Goal: Find specific fact: Find specific fact

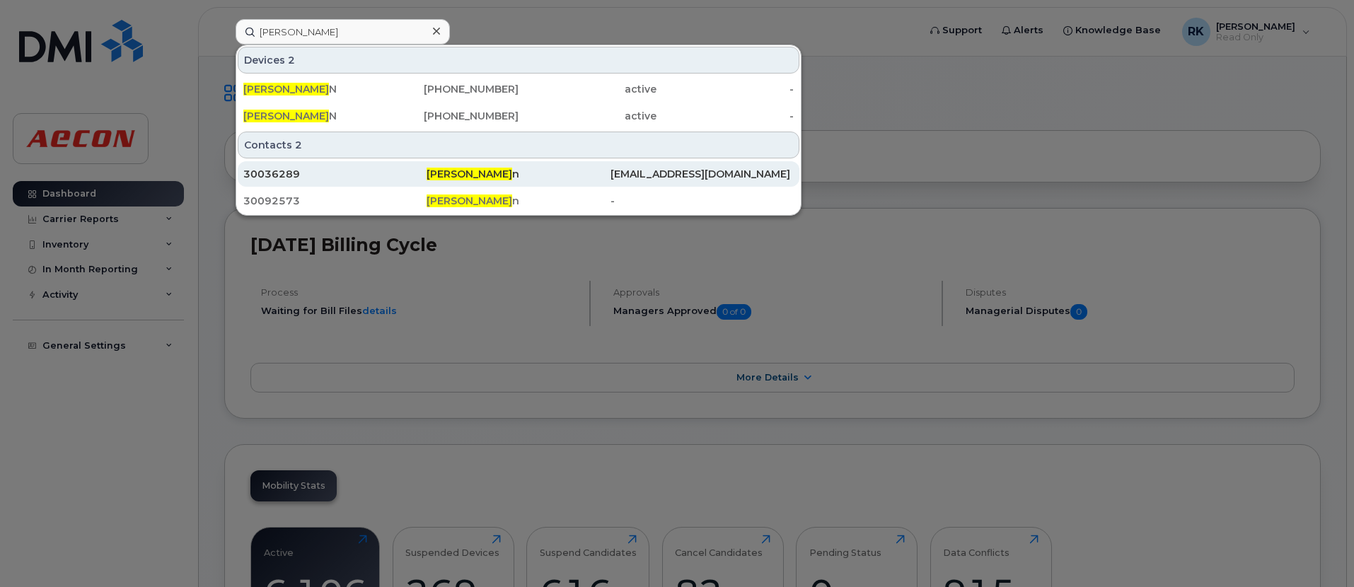
type input "[PERSON_NAME]"
click at [513, 179] on div "[PERSON_NAME] n" at bounding box center [518, 174] width 183 height 14
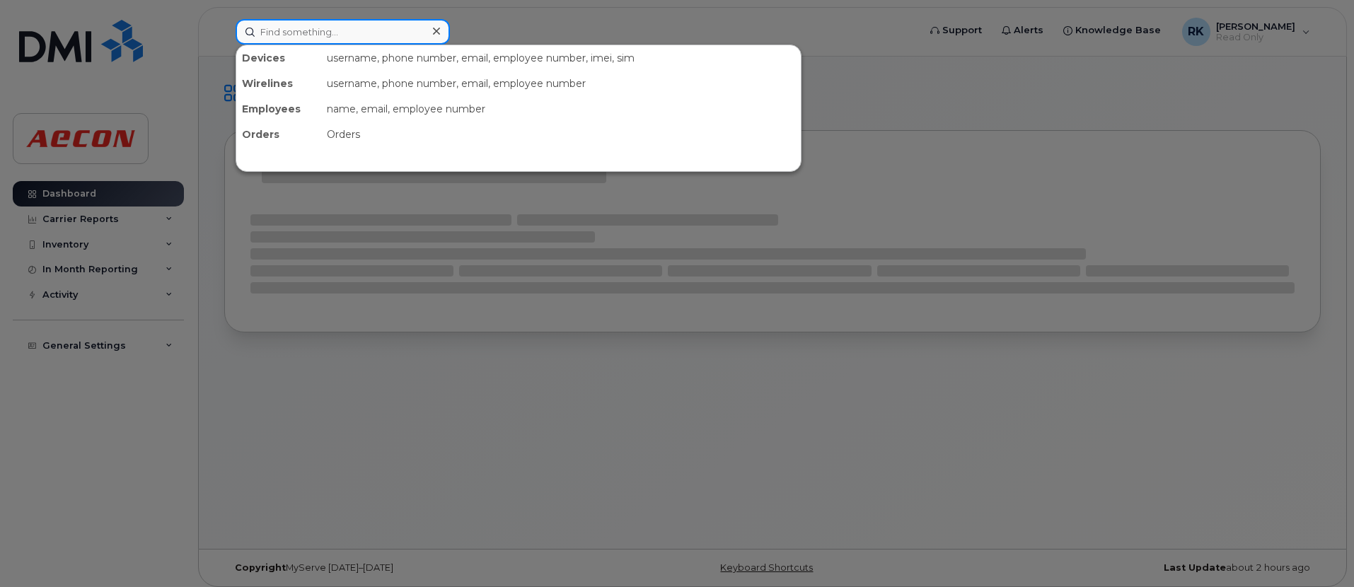
click at [323, 29] on input at bounding box center [343, 31] width 214 height 25
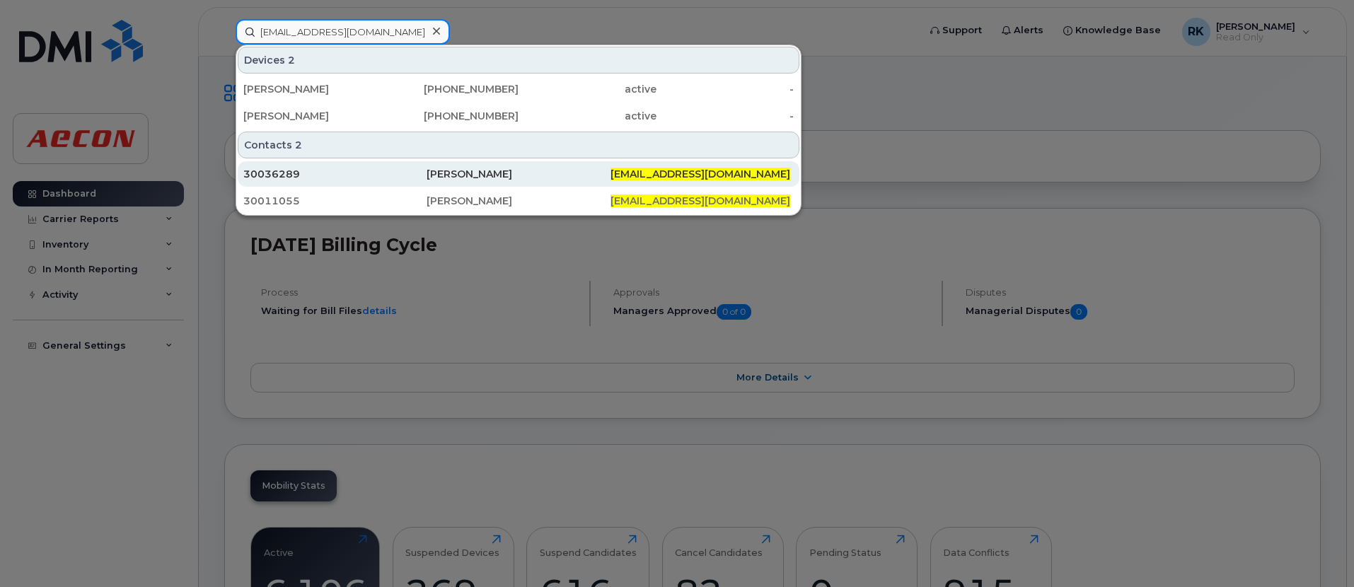
type input "[EMAIL_ADDRESS][DOMAIN_NAME]"
click at [408, 169] on div "30036289" at bounding box center [334, 174] width 183 height 14
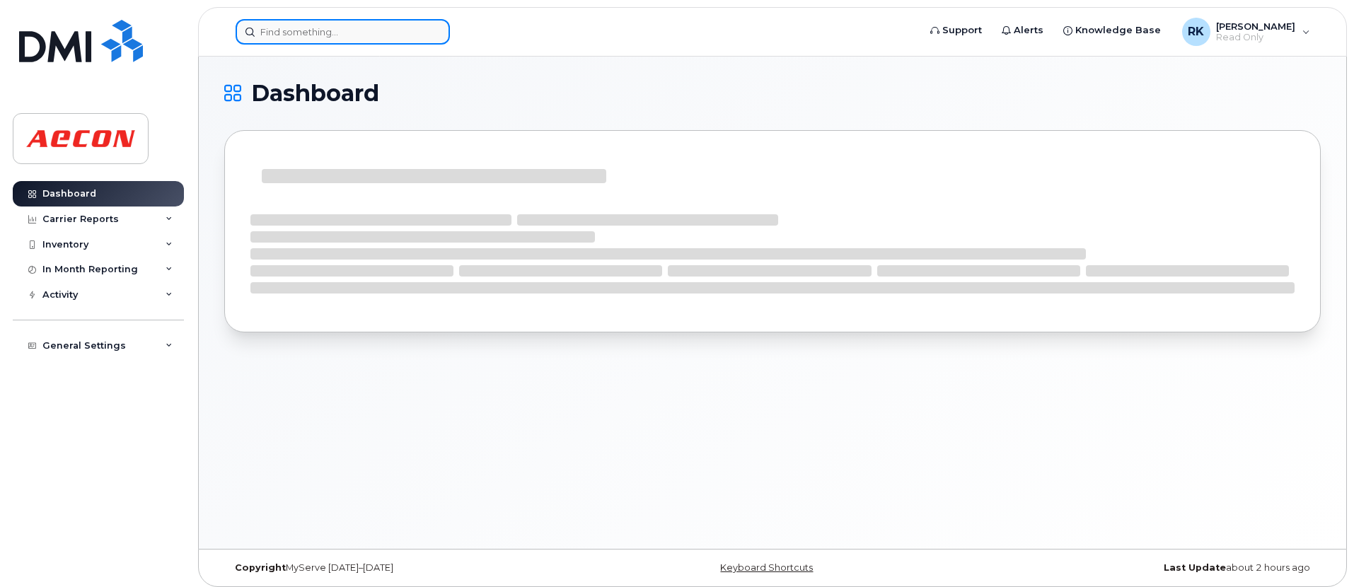
click at [353, 22] on input at bounding box center [343, 31] width 214 height 25
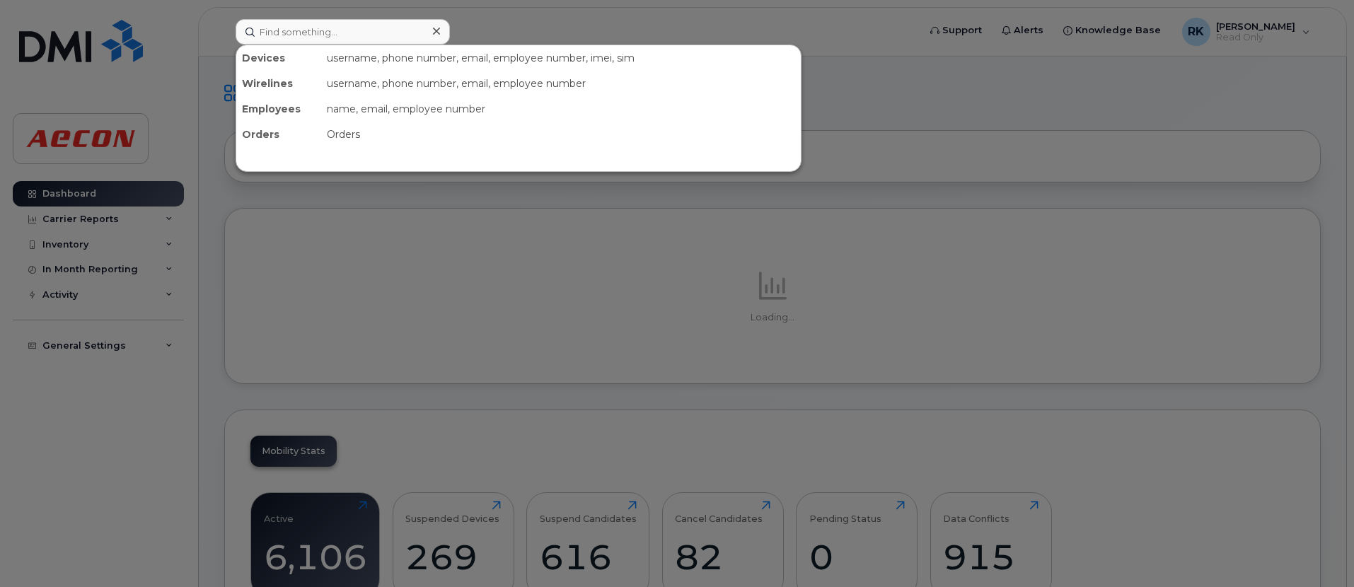
click at [354, 60] on div "username, phone number, email, employee number, imei, sim" at bounding box center [561, 57] width 480 height 25
click at [268, 61] on div "Devices" at bounding box center [278, 57] width 85 height 25
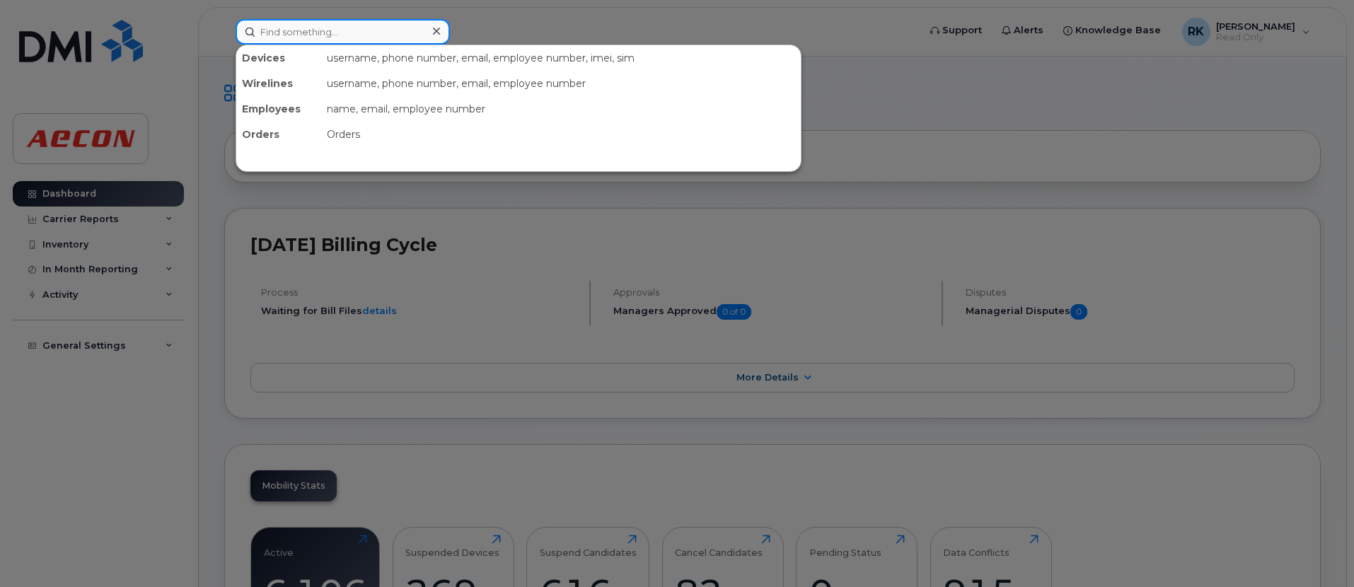
click at [287, 33] on input at bounding box center [343, 31] width 214 height 25
paste input "Aecon-DX4DXV96KXKN"
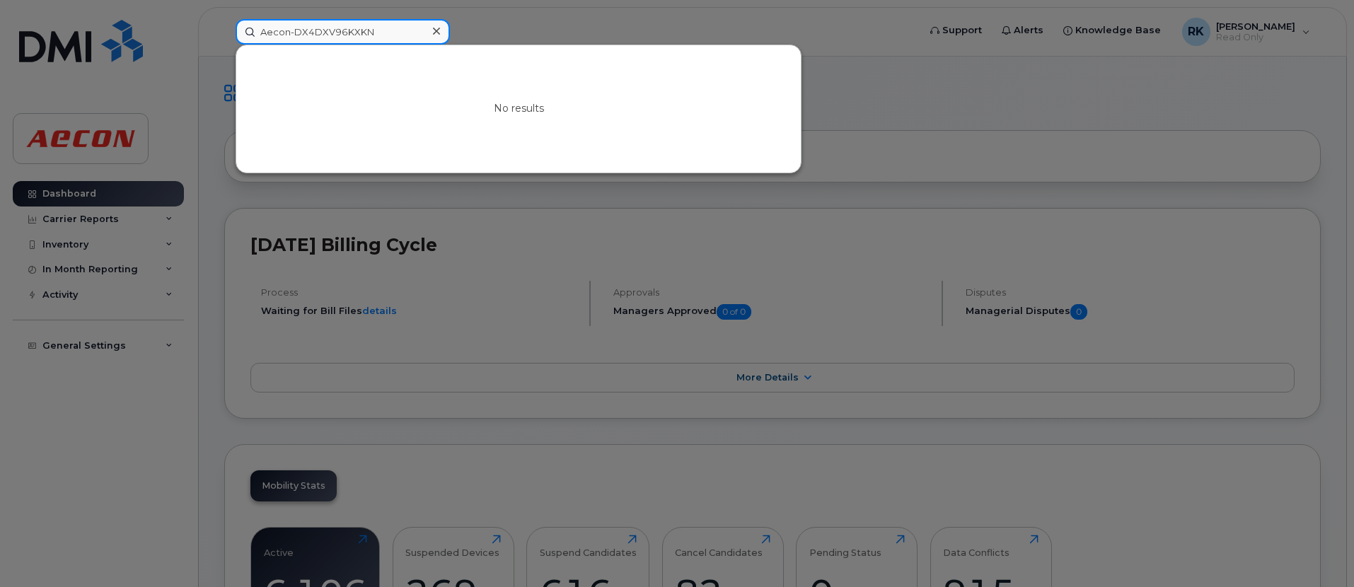
click at [294, 30] on input "Aecon-DX4DXV96KXKN" at bounding box center [343, 31] width 214 height 25
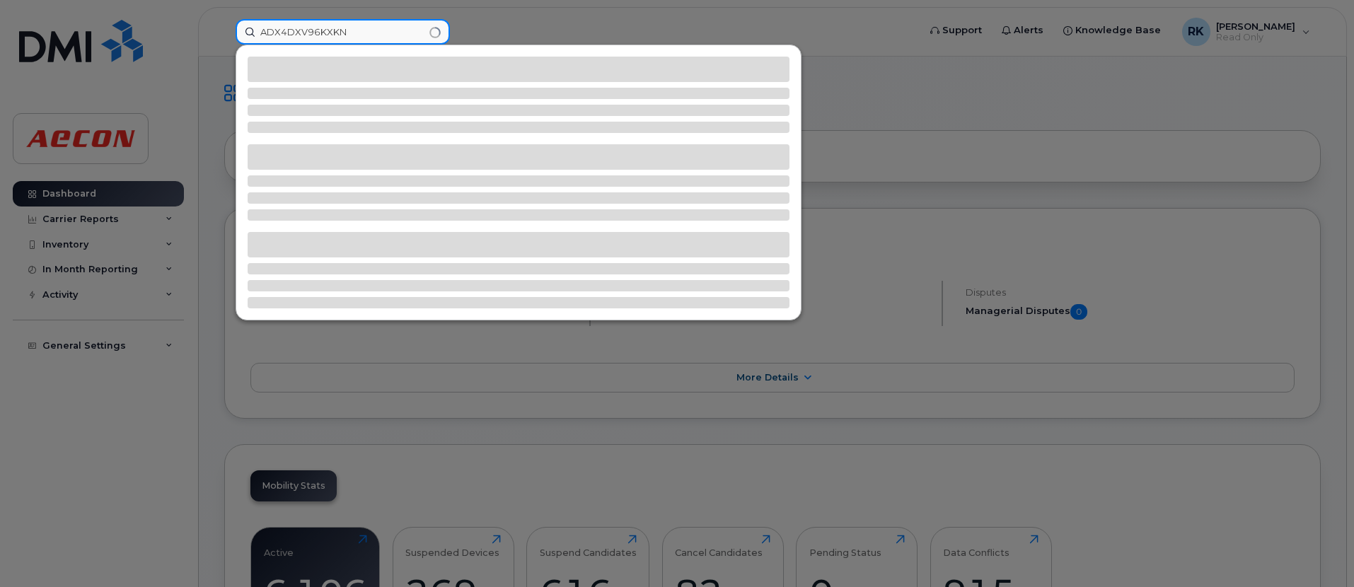
type input "DX4DXV96KXKN"
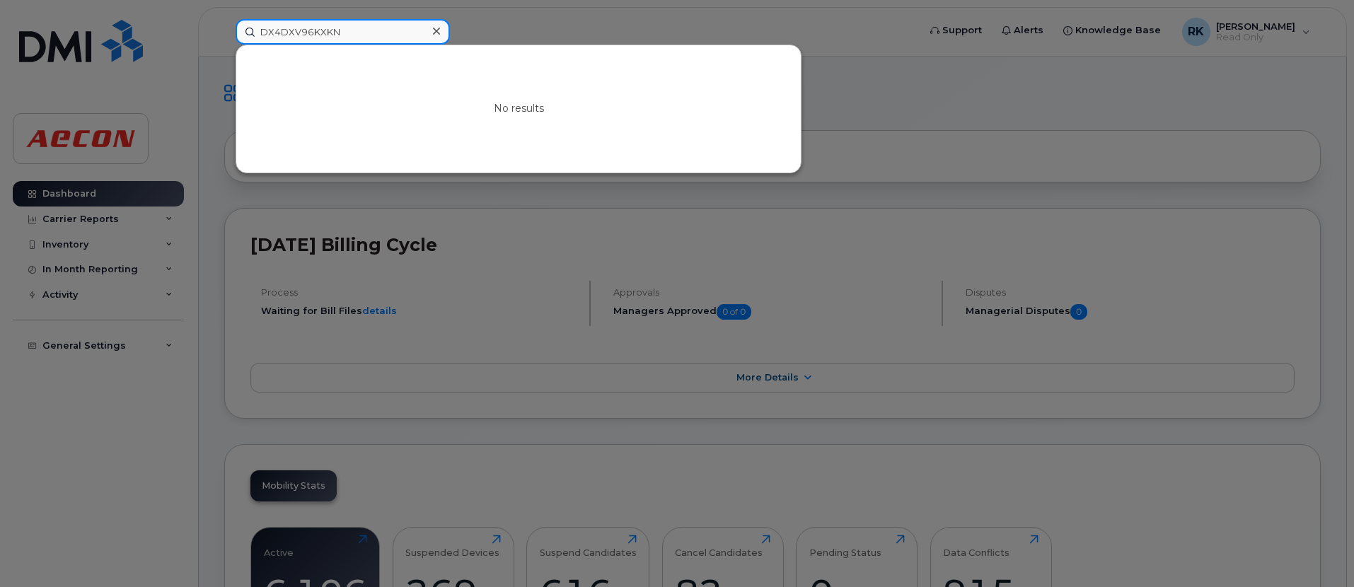
drag, startPoint x: 362, startPoint y: 34, endPoint x: 207, endPoint y: 30, distance: 155.0
click at [224, 30] on div "DX4DXV96KXKN No results" at bounding box center [572, 31] width 696 height 25
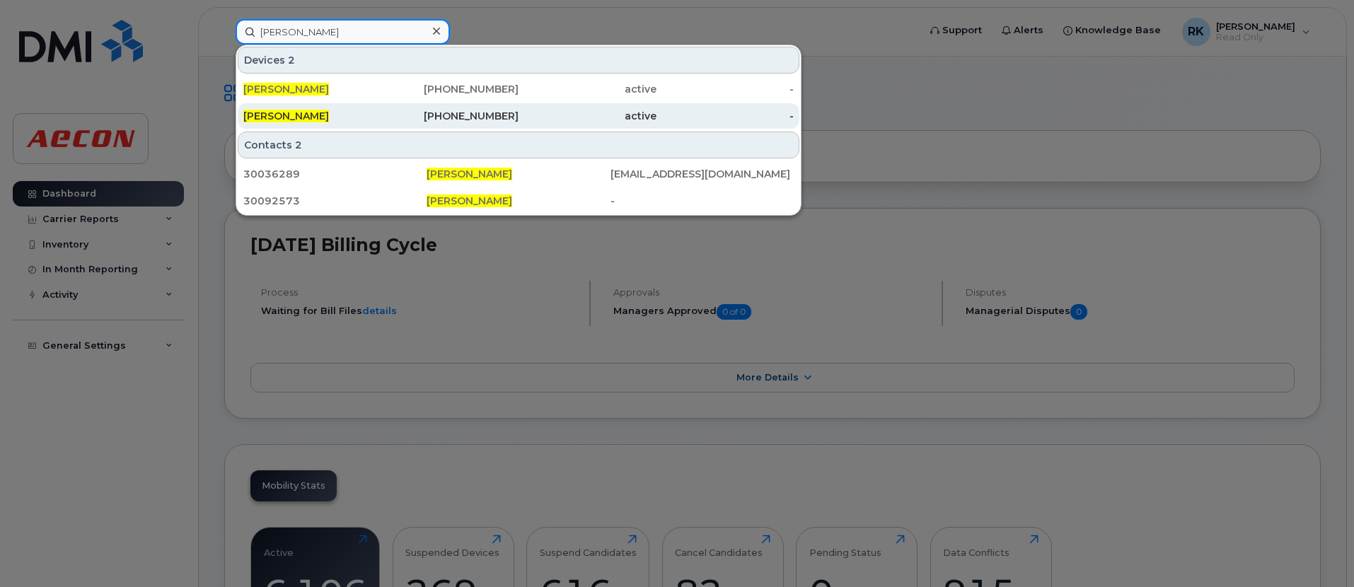
type input "mark wilson"
click at [408, 117] on div "[PHONE_NUMBER]" at bounding box center [450, 116] width 138 height 14
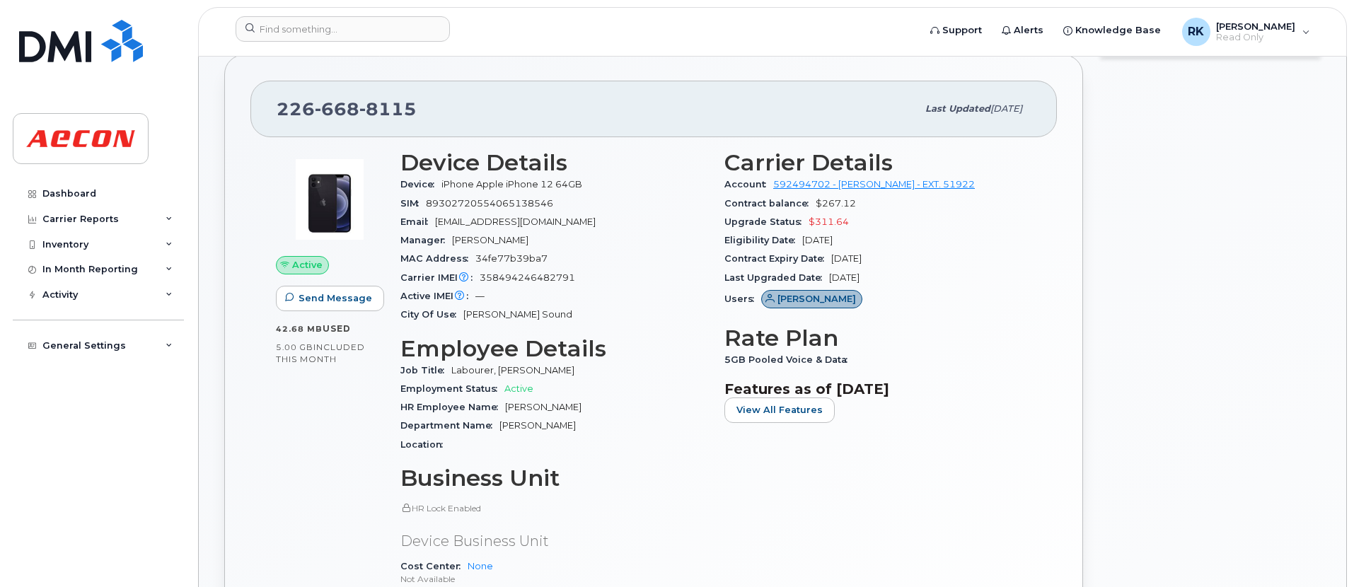
scroll to position [354, 0]
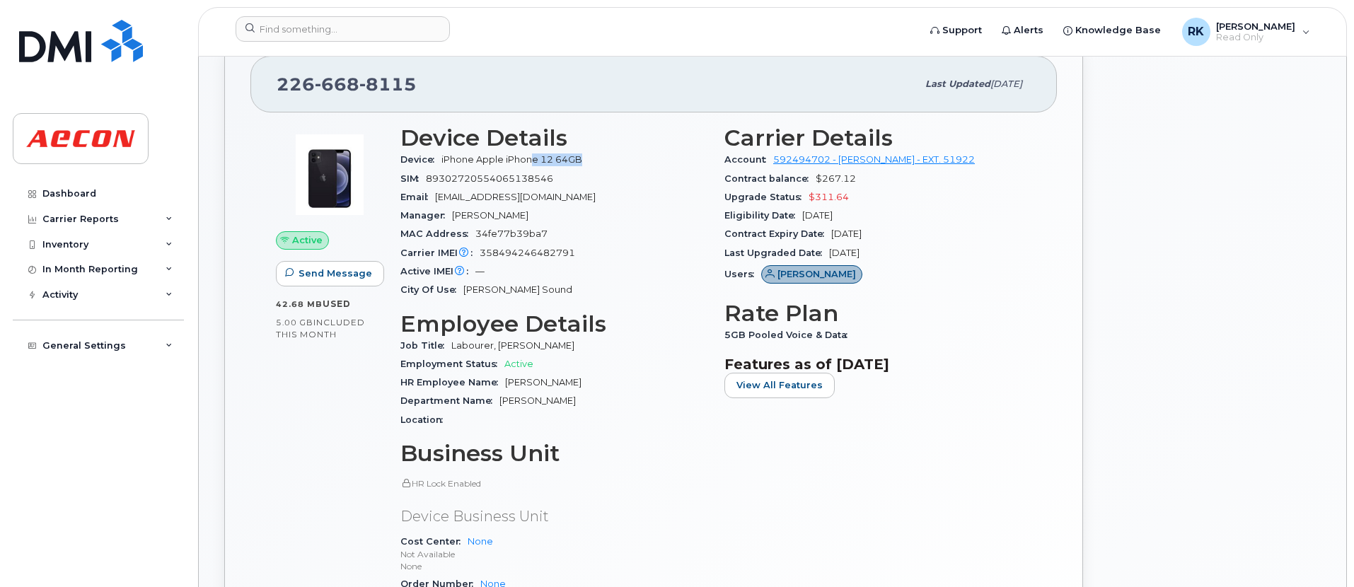
drag, startPoint x: 533, startPoint y: 155, endPoint x: 599, endPoint y: 155, distance: 66.5
click at [599, 155] on div "Device iPhone Apple iPhone 12 64GB" at bounding box center [554, 160] width 307 height 18
drag, startPoint x: 551, startPoint y: 230, endPoint x: 471, endPoint y: 232, distance: 80.0
click at [471, 232] on div "MAC Address 34fe77b39ba7" at bounding box center [554, 234] width 307 height 18
copy span "34fe77b39ba7"
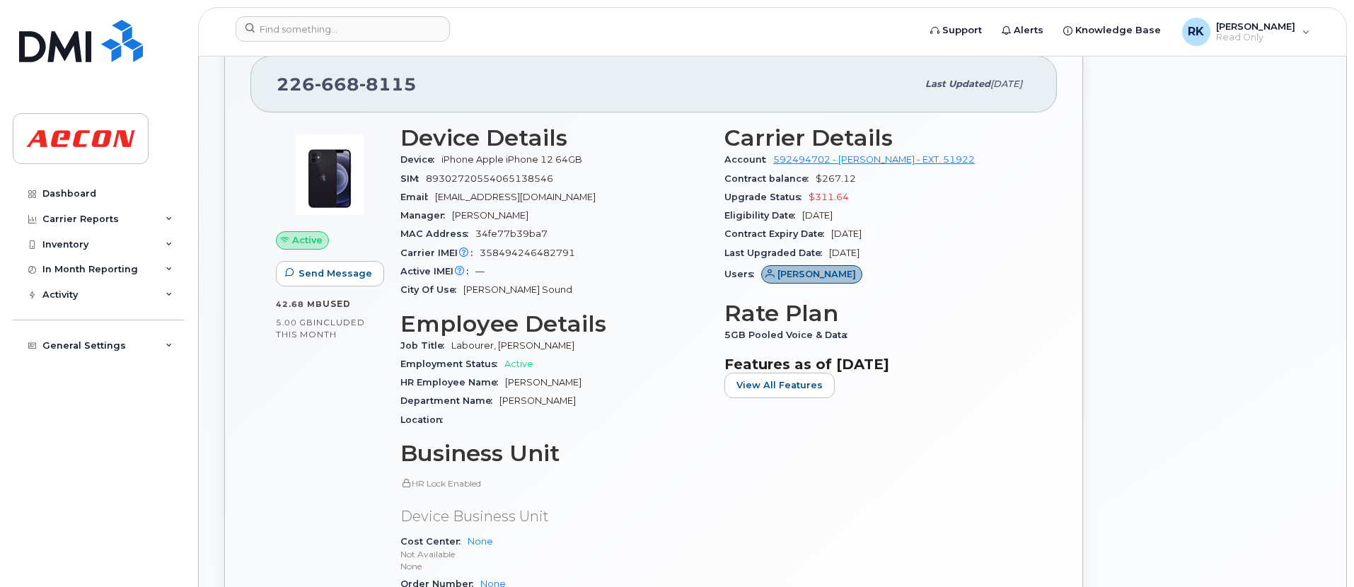
click at [684, 196] on div "Email MWILSON@AECON.COM" at bounding box center [554, 197] width 307 height 18
drag, startPoint x: 580, startPoint y: 248, endPoint x: 480, endPoint y: 248, distance: 99.1
click at [480, 248] on div "Carrier IMEI Carrier IMEI is reported during the last billing cycle or change o…" at bounding box center [554, 253] width 307 height 18
copy span "358494246482791"
